Goal: Task Accomplishment & Management: Complete application form

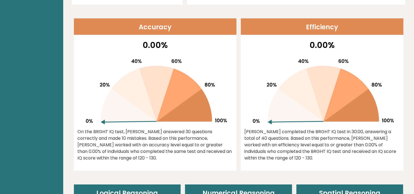
scroll to position [164, 0]
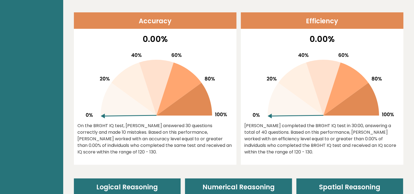
drag, startPoint x: 283, startPoint y: 110, endPoint x: 392, endPoint y: 94, distance: 110.2
click at [391, 94] on icon at bounding box center [322, 83] width 144 height 70
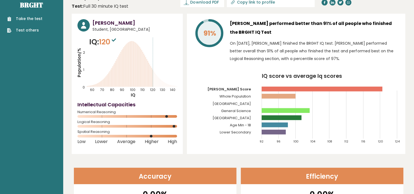
scroll to position [0, 0]
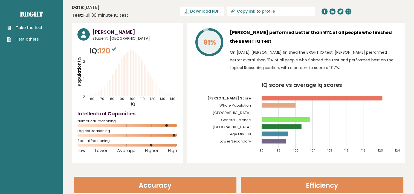
click at [37, 30] on link "Take the test" at bounding box center [24, 28] width 35 height 6
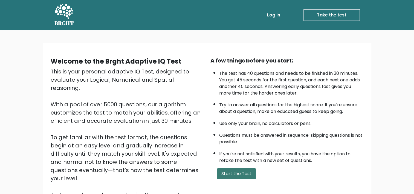
click at [221, 176] on button "Start the Test" at bounding box center [236, 173] width 39 height 11
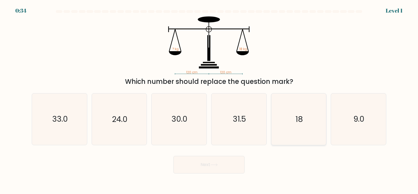
click at [300, 125] on icon "18" at bounding box center [298, 118] width 51 height 51
click at [209, 100] on input "e. 18" at bounding box center [209, 98] width 0 height 3
radio input "true"
click at [228, 168] on button "Next" at bounding box center [209, 165] width 71 height 18
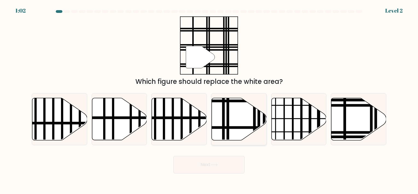
click at [246, 125] on icon at bounding box center [239, 119] width 55 height 42
click at [209, 100] on input "d." at bounding box center [209, 98] width 0 height 3
radio input "true"
click at [224, 164] on button "Next" at bounding box center [209, 165] width 71 height 18
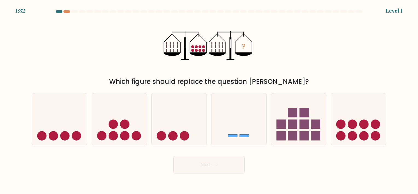
click at [320, 63] on div "? Which figure should replace the question mark?" at bounding box center [208, 51] width 361 height 70
click at [365, 126] on circle at bounding box center [364, 123] width 9 height 9
click at [209, 100] on input "f." at bounding box center [209, 98] width 0 height 3
radio input "true"
click at [217, 157] on button "Next" at bounding box center [209, 165] width 71 height 18
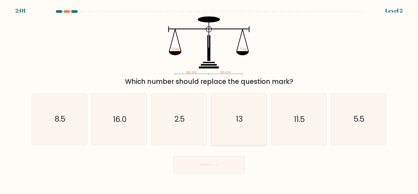
click at [237, 127] on icon "13" at bounding box center [239, 118] width 51 height 51
click at [209, 100] on input "d. 13" at bounding box center [209, 98] width 0 height 3
radio input "true"
click at [225, 163] on button "Next" at bounding box center [209, 165] width 71 height 18
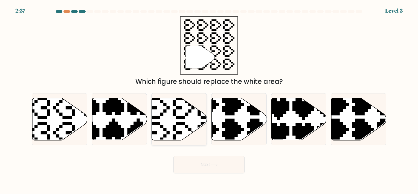
click at [175, 126] on icon at bounding box center [196, 95] width 97 height 97
click at [209, 100] on input "c." at bounding box center [209, 98] width 0 height 3
radio input "true"
click at [211, 165] on button "Next" at bounding box center [209, 165] width 71 height 18
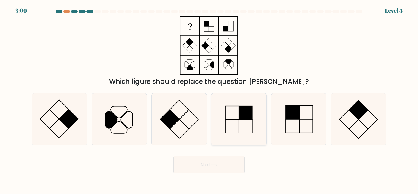
click at [244, 121] on icon at bounding box center [239, 118] width 51 height 51
click at [209, 100] on input "d." at bounding box center [209, 98] width 0 height 3
radio input "true"
click at [235, 170] on button "Next" at bounding box center [209, 165] width 71 height 18
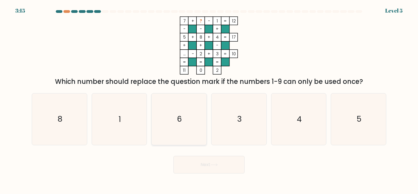
drag, startPoint x: 169, startPoint y: 122, endPoint x: 185, endPoint y: 134, distance: 19.7
click at [170, 122] on icon "6" at bounding box center [179, 118] width 51 height 51
click at [209, 100] on input "c. 6" at bounding box center [209, 98] width 0 height 3
radio input "true"
click at [220, 169] on button "Next" at bounding box center [209, 165] width 71 height 18
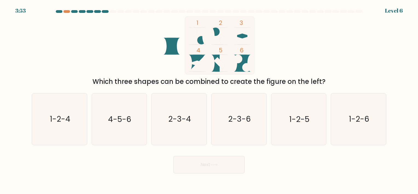
drag, startPoint x: 173, startPoint y: 46, endPoint x: 222, endPoint y: 48, distance: 49.6
click at [221, 48] on icon "1 2 3 4 5 6" at bounding box center [209, 45] width 147 height 58
drag, startPoint x: 222, startPoint y: 48, endPoint x: 301, endPoint y: 50, distance: 78.6
click at [301, 50] on div "1 2 3 4 5 6 Which three shapes can be combined to create the figure on the left?" at bounding box center [208, 51] width 361 height 70
click at [297, 55] on div "1 2 3 4 5 6 Which three shapes can be combined to create the figure on the left?" at bounding box center [208, 51] width 361 height 70
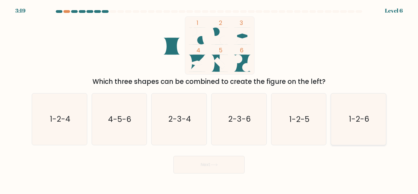
click at [366, 122] on text "1-2-6" at bounding box center [359, 119] width 21 height 11
click at [209, 100] on input "f. 1-2-6" at bounding box center [209, 98] width 0 height 3
radio input "true"
click at [227, 165] on button "Next" at bounding box center [209, 165] width 71 height 18
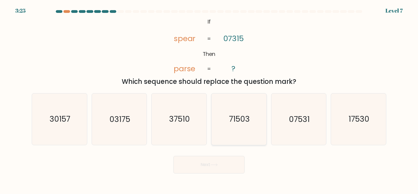
click at [254, 119] on icon "71503" at bounding box center [239, 118] width 51 height 51
click at [209, 100] on input "d. 71503" at bounding box center [209, 98] width 0 height 3
radio input "true"
click at [230, 169] on button "Next" at bounding box center [209, 165] width 71 height 18
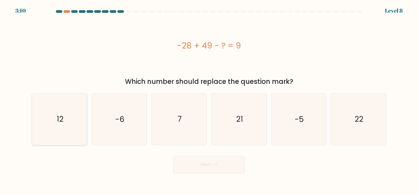
click at [71, 120] on icon "12" at bounding box center [59, 118] width 51 height 51
click at [209, 100] on input "a. 12" at bounding box center [209, 98] width 0 height 3
radio input "true"
click at [186, 159] on button "Next" at bounding box center [209, 165] width 71 height 18
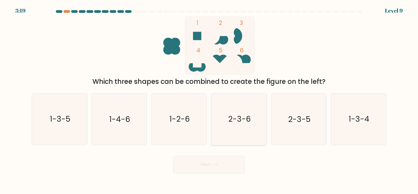
click at [243, 108] on icon "2-3-6" at bounding box center [239, 118] width 51 height 51
click at [209, 100] on input "d. 2-3-6" at bounding box center [209, 98] width 0 height 3
radio input "true"
click at [227, 171] on button "Next" at bounding box center [209, 165] width 71 height 18
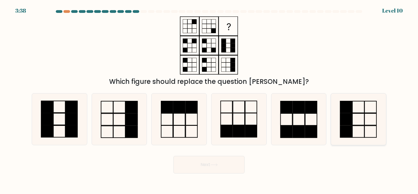
click at [353, 126] on icon at bounding box center [358, 118] width 51 height 51
click at [209, 100] on input "f." at bounding box center [209, 98] width 0 height 3
radio input "true"
click at [224, 160] on button "Next" at bounding box center [209, 165] width 71 height 18
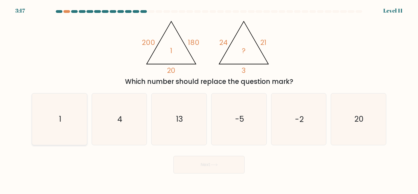
click at [63, 127] on icon "1" at bounding box center [59, 118] width 51 height 51
click at [209, 100] on input "a. 1" at bounding box center [209, 98] width 0 height 3
radio input "true"
click at [232, 169] on button "Next" at bounding box center [209, 165] width 71 height 18
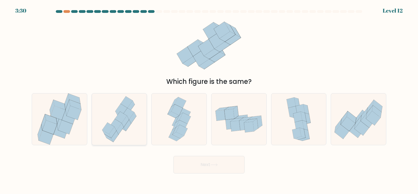
click at [138, 114] on icon at bounding box center [120, 118] width 42 height 51
click at [209, 100] on input "b." at bounding box center [209, 98] width 0 height 3
radio input "true"
click at [198, 168] on button "Next" at bounding box center [209, 165] width 71 height 18
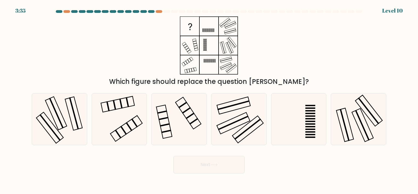
click at [296, 166] on div "Next" at bounding box center [208, 163] width 361 height 22
click at [194, 124] on icon at bounding box center [179, 118] width 51 height 51
click at [209, 100] on input "c." at bounding box center [209, 98] width 0 height 3
radio input "true"
click at [208, 168] on button "Next" at bounding box center [209, 165] width 71 height 18
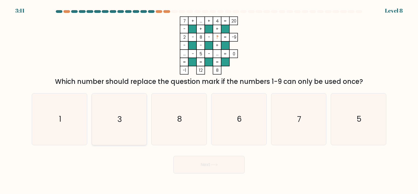
click at [136, 122] on icon "3" at bounding box center [119, 118] width 51 height 51
click at [209, 100] on input "b. 3" at bounding box center [209, 98] width 0 height 3
radio input "true"
click at [232, 166] on button "Next" at bounding box center [209, 165] width 71 height 18
